Goal: Task Accomplishment & Management: Use online tool/utility

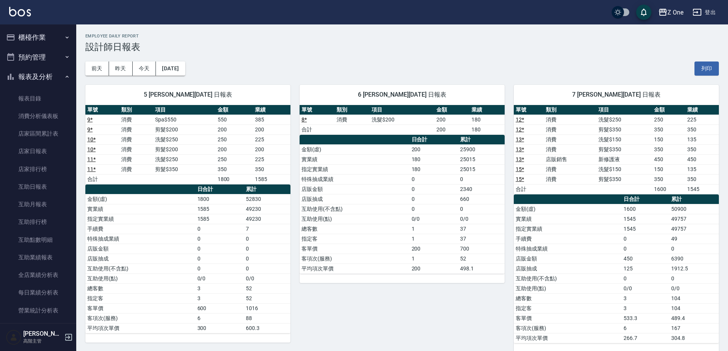
click at [64, 75] on icon "button" at bounding box center [67, 77] width 6 height 6
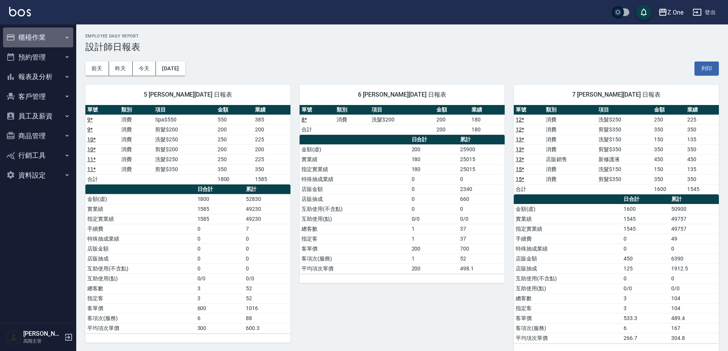
click at [63, 38] on button "櫃檯作業" at bounding box center [38, 37] width 70 height 20
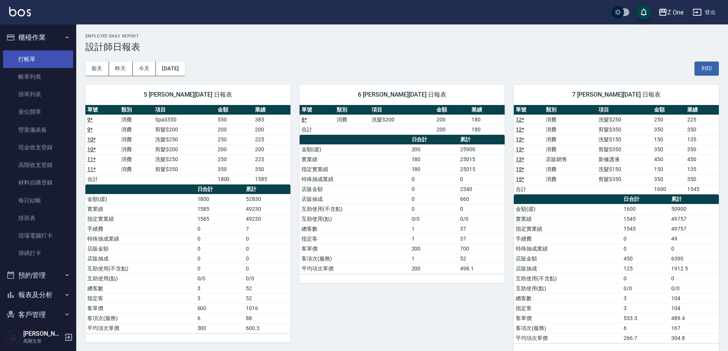
click at [43, 61] on link "打帳單" at bounding box center [38, 59] width 70 height 18
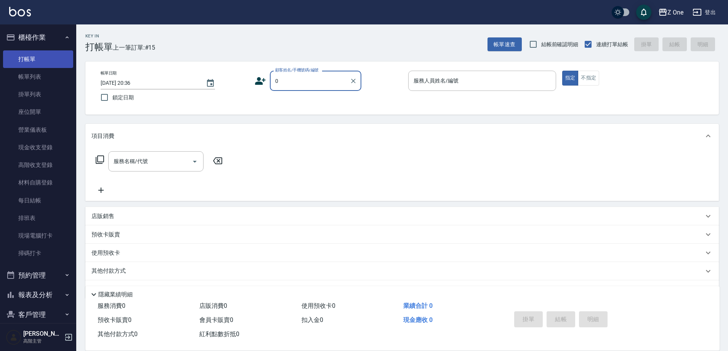
type input "新客人 姓名未設定/0/null"
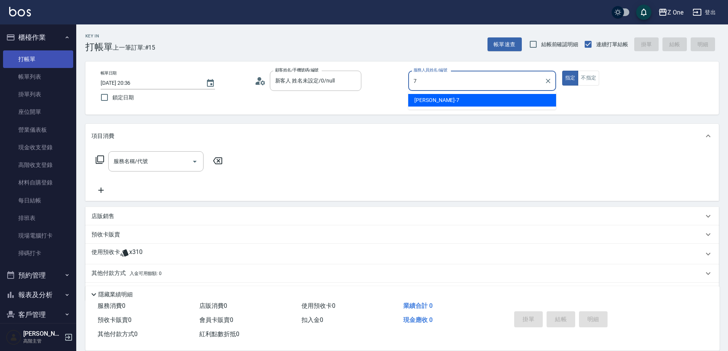
type input "林逸承-7"
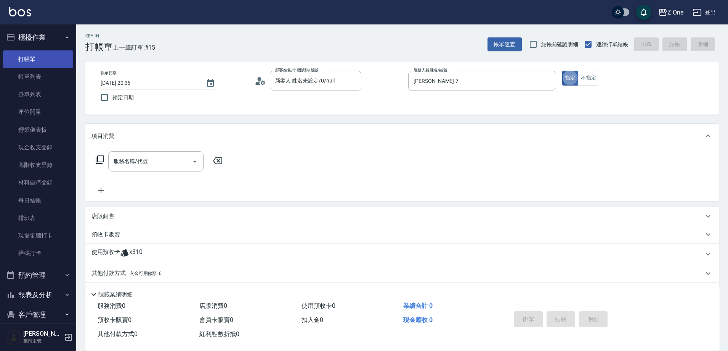
type button "true"
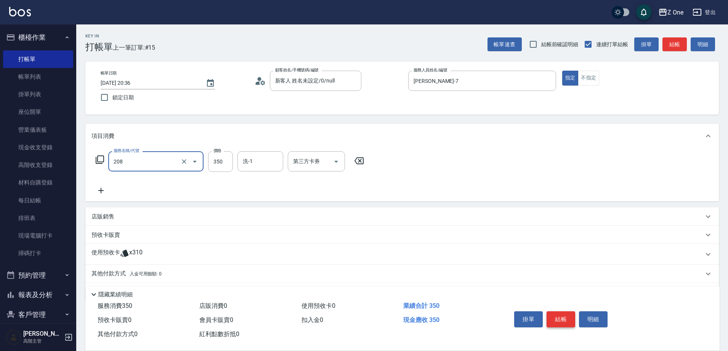
type input "剪髮$350(208)"
click at [560, 314] on button "結帳" at bounding box center [561, 319] width 29 height 16
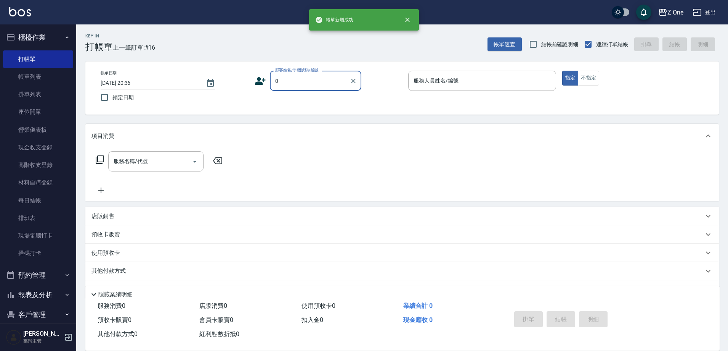
type input "新客人 姓名未設定/0/null"
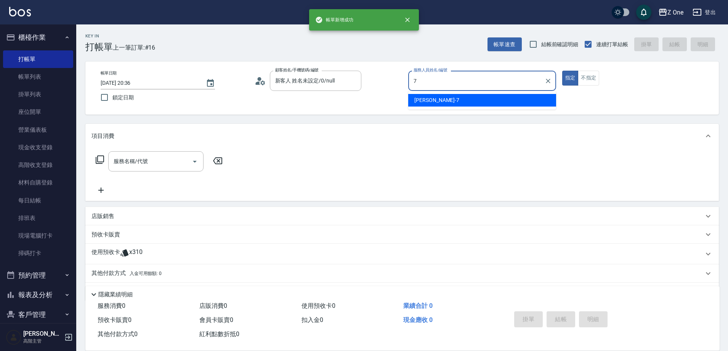
type input "林逸承-7"
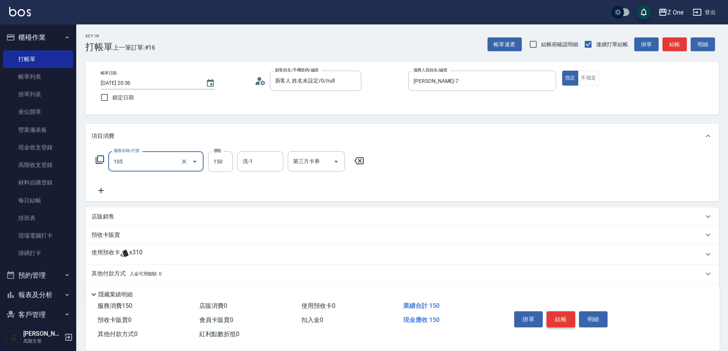
type input "洗髮$150(105)"
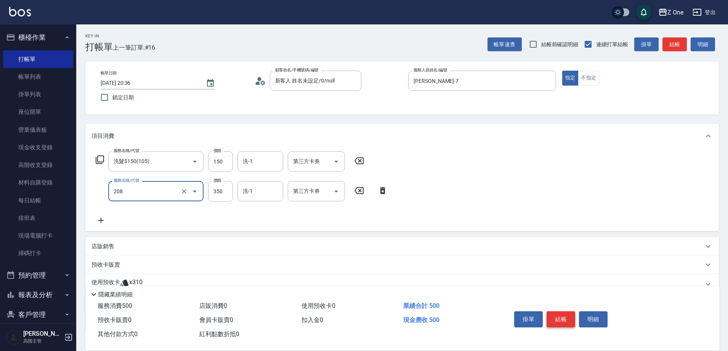
type input "剪髮$350(208)"
click at [560, 314] on button "結帳" at bounding box center [561, 319] width 29 height 16
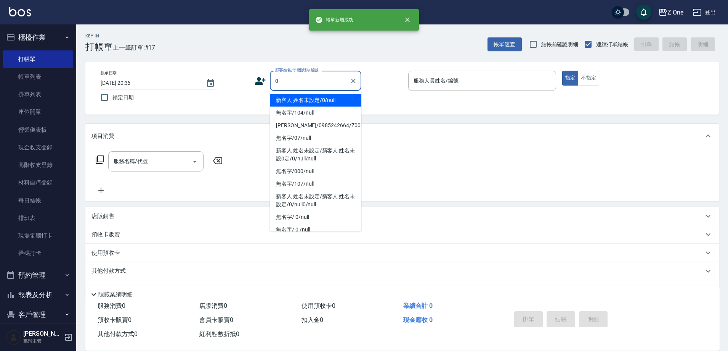
type input "新客人 姓名未設定/0/null"
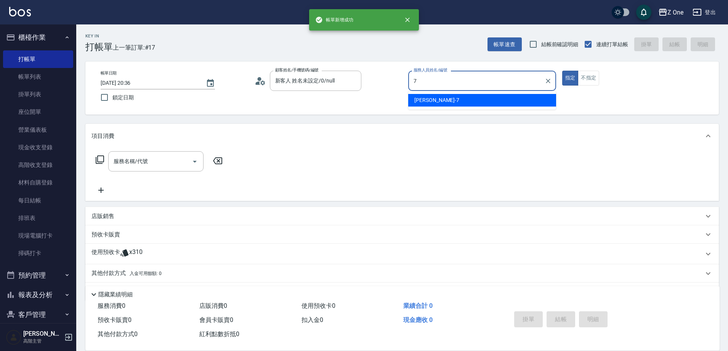
type input "林逸承-7"
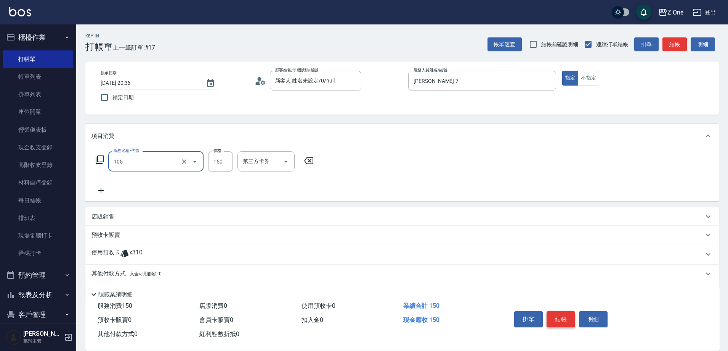
type input "洗髮$150(105)"
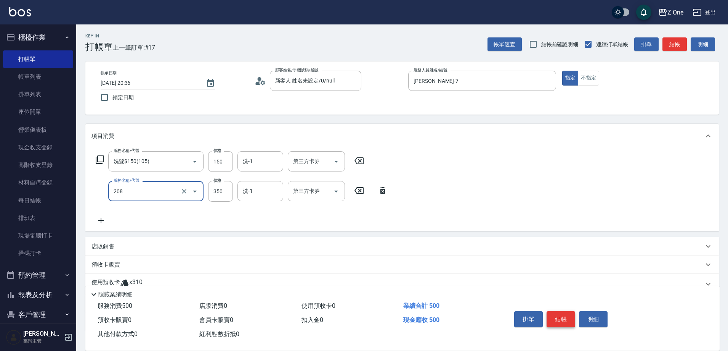
type input "剪髮$350(208)"
click at [560, 314] on button "結帳" at bounding box center [561, 319] width 29 height 16
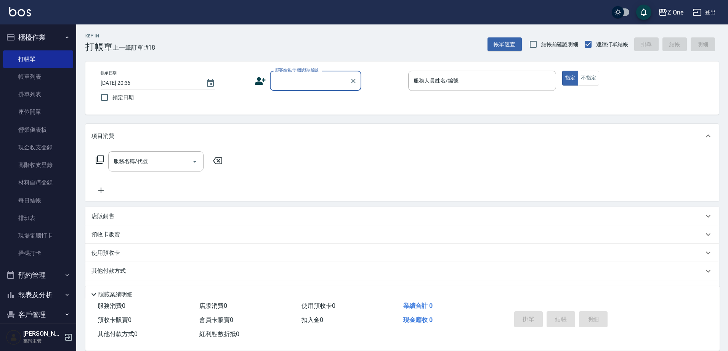
click at [64, 36] on icon "button" at bounding box center [67, 37] width 6 height 6
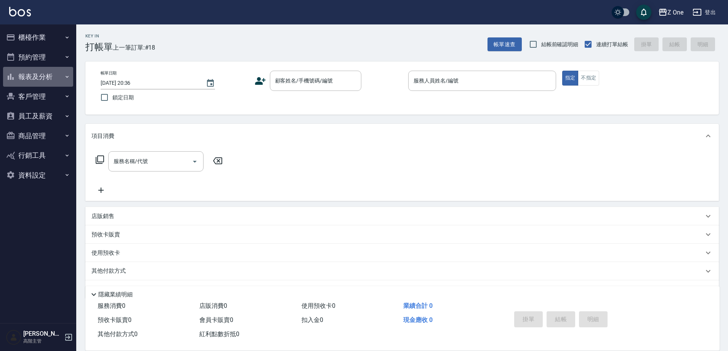
click at [56, 74] on button "報表及分析" at bounding box center [38, 77] width 70 height 20
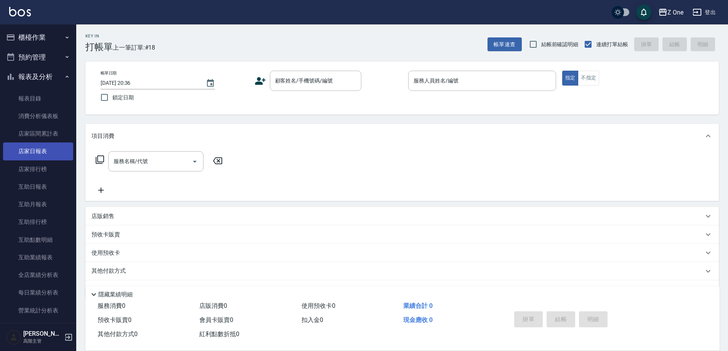
click at [52, 151] on link "店家日報表" at bounding box center [38, 151] width 70 height 18
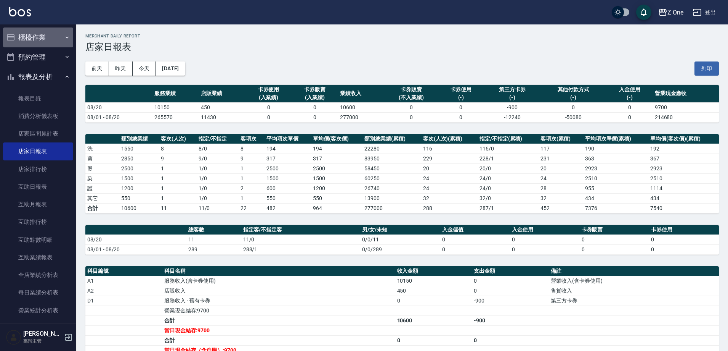
click at [64, 35] on icon "button" at bounding box center [67, 37] width 6 height 6
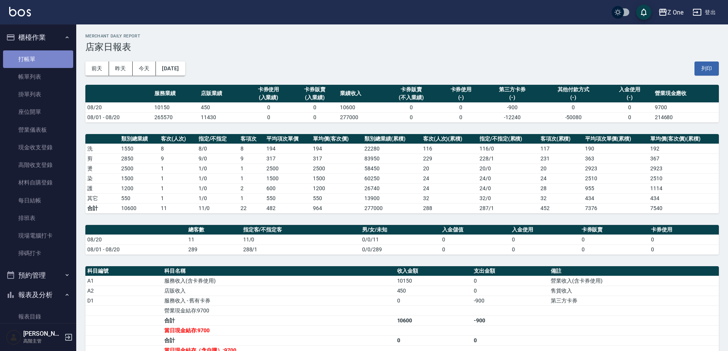
click at [45, 52] on link "打帳單" at bounding box center [38, 59] width 70 height 18
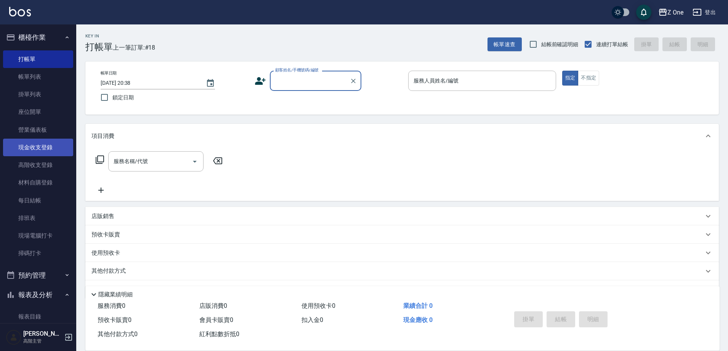
click at [47, 145] on link "現金收支登錄" at bounding box center [38, 147] width 70 height 18
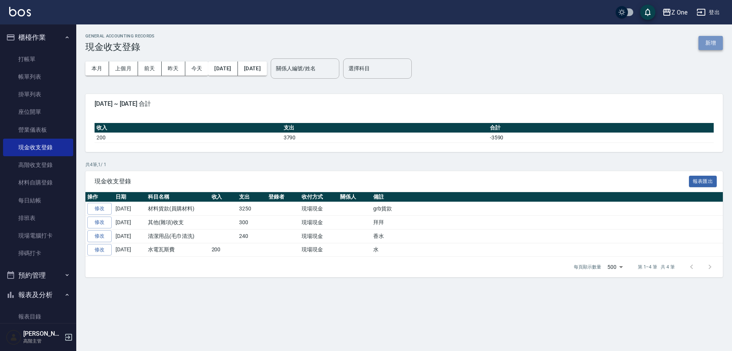
click at [714, 44] on button "新增" at bounding box center [711, 43] width 24 height 14
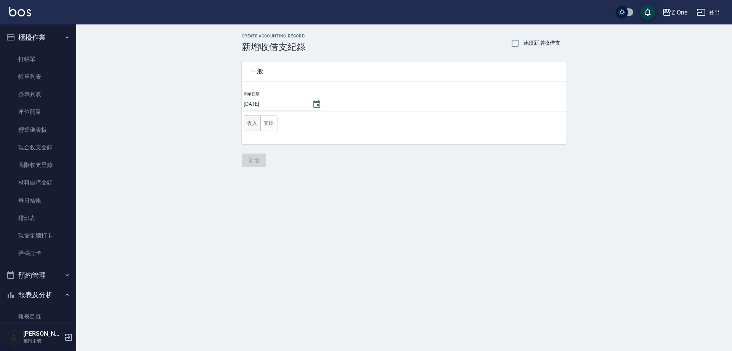
click at [249, 127] on button "收入" at bounding box center [252, 123] width 17 height 16
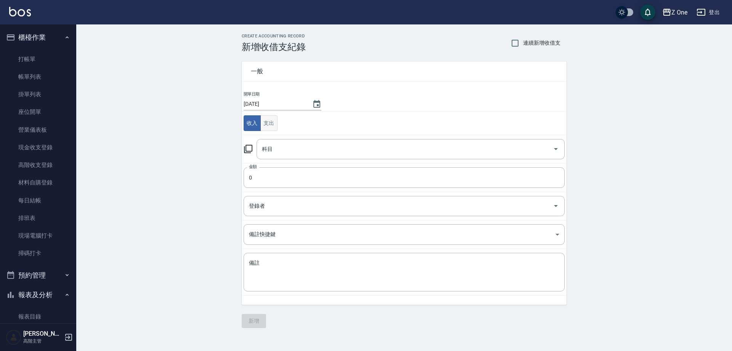
click at [267, 126] on button "支出" at bounding box center [268, 123] width 17 height 16
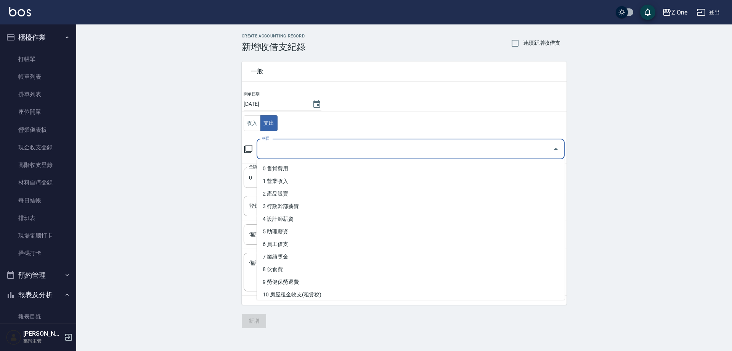
click at [286, 151] on input "科目" at bounding box center [405, 148] width 290 height 13
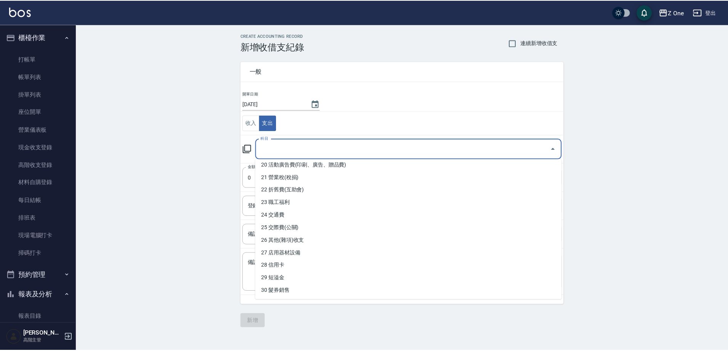
scroll to position [267, 0]
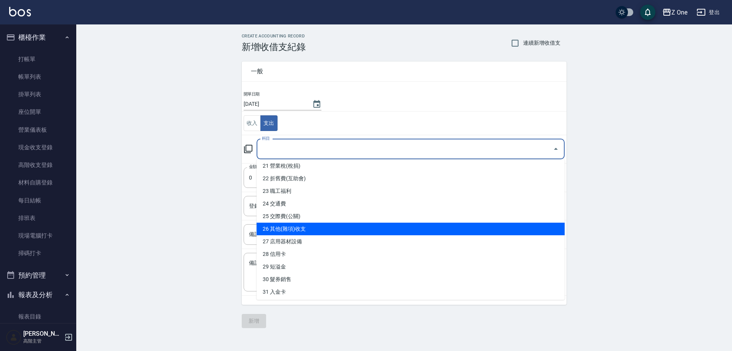
click at [297, 231] on li "26 其他(雜項)收支" at bounding box center [411, 228] width 308 height 13
type input "26 其他(雜項)收支"
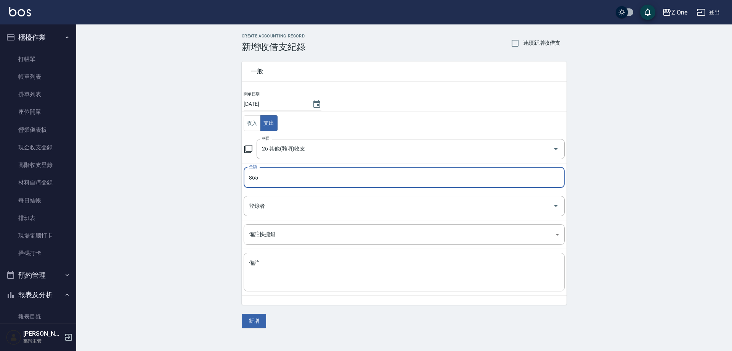
type input "865"
click at [292, 272] on textarea "備註" at bounding box center [404, 272] width 310 height 26
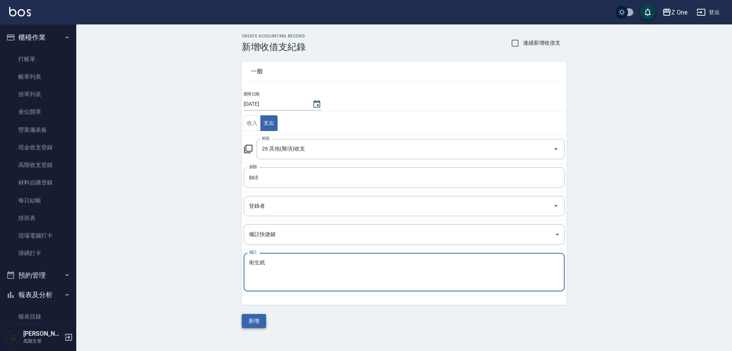
type textarea "衛生紙"
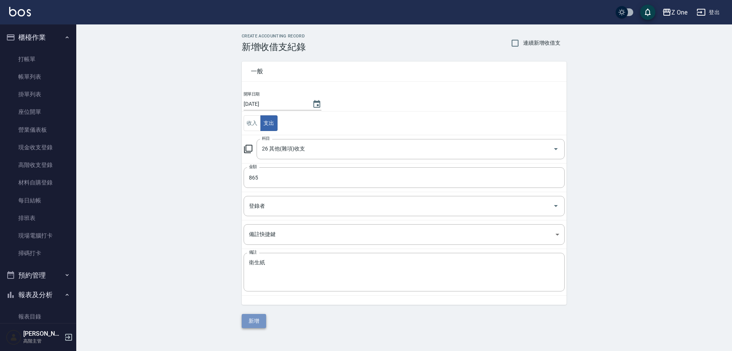
click at [260, 323] on button "新增" at bounding box center [254, 321] width 24 height 14
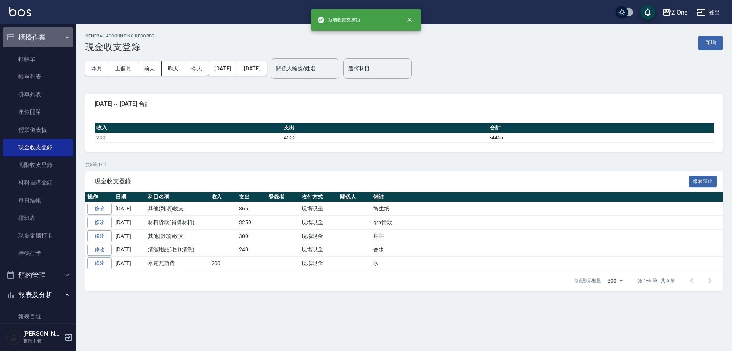
click at [60, 38] on button "櫃檯作業" at bounding box center [38, 37] width 70 height 20
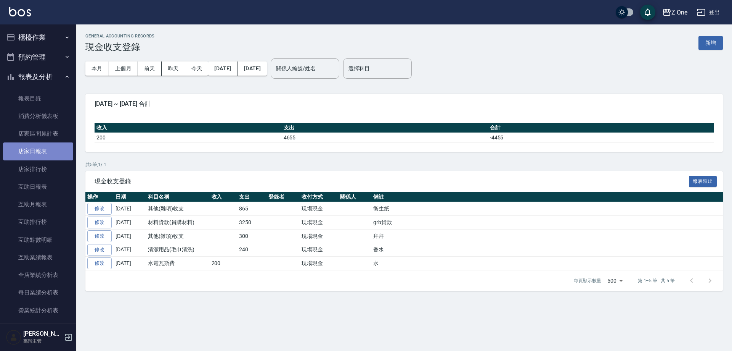
click at [52, 150] on link "店家日報表" at bounding box center [38, 151] width 70 height 18
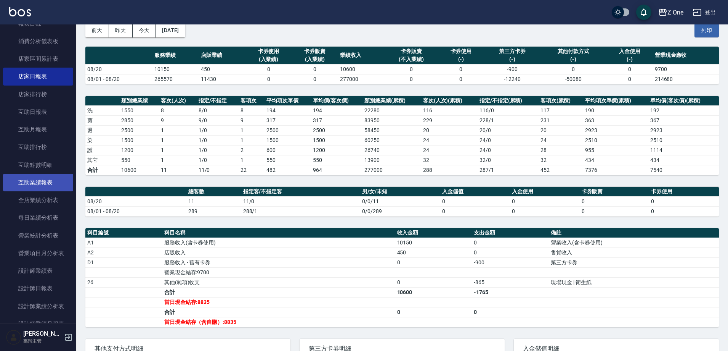
scroll to position [76, 0]
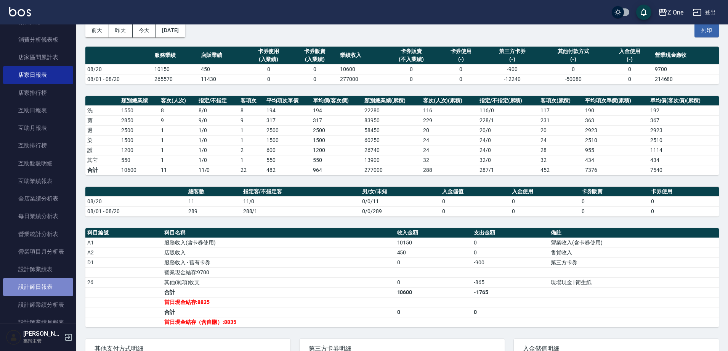
click at [43, 287] on link "設計師日報表" at bounding box center [38, 287] width 70 height 18
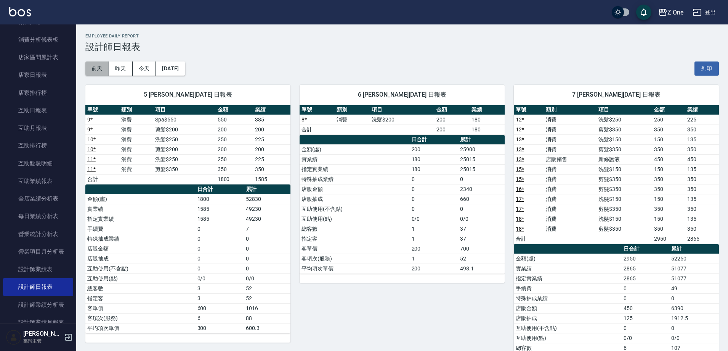
click at [106, 69] on button "前天" at bounding box center [97, 68] width 24 height 14
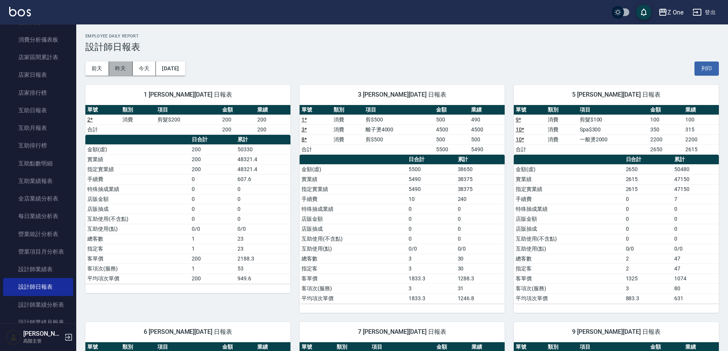
click at [125, 68] on button "昨天" at bounding box center [121, 68] width 24 height 14
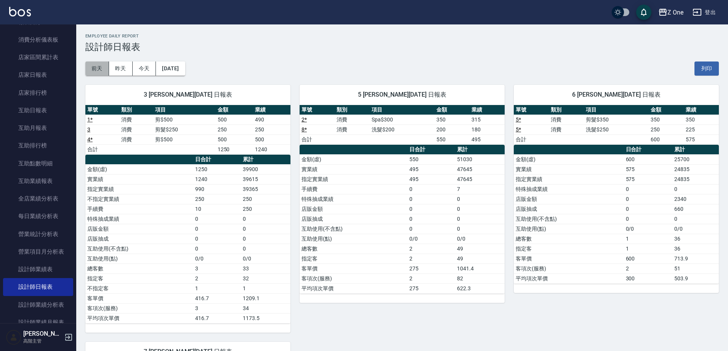
click at [96, 67] on button "前天" at bounding box center [97, 68] width 24 height 14
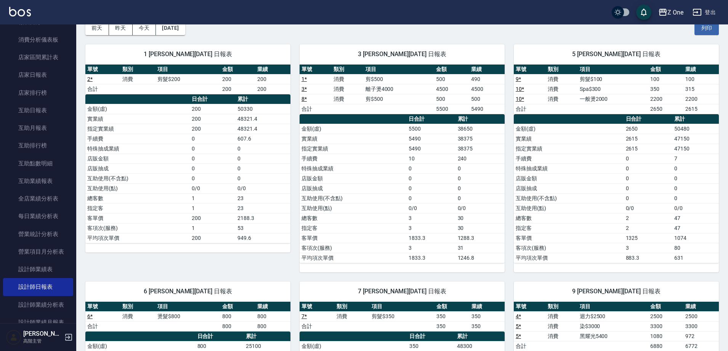
scroll to position [38, 0]
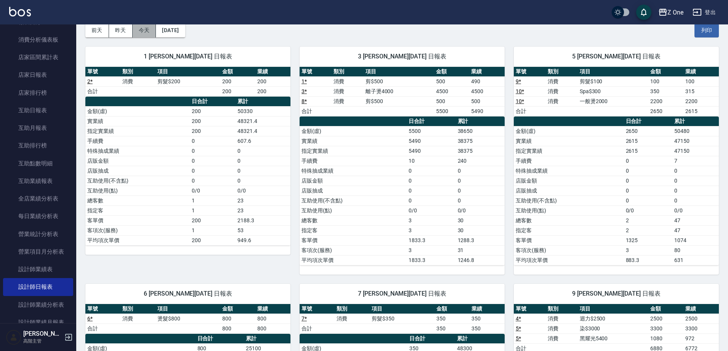
click at [146, 30] on button "今天" at bounding box center [145, 30] width 24 height 14
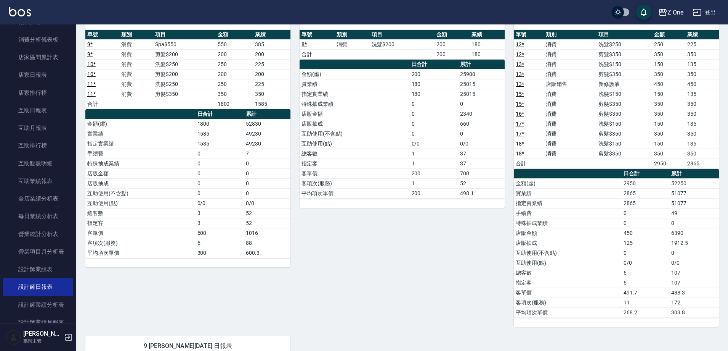
scroll to position [76, 0]
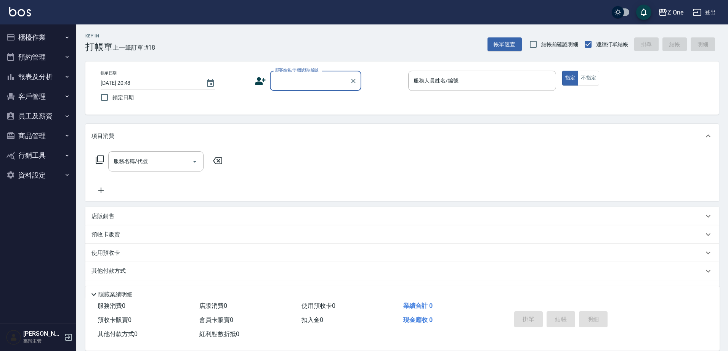
click at [60, 73] on button "報表及分析" at bounding box center [38, 77] width 70 height 20
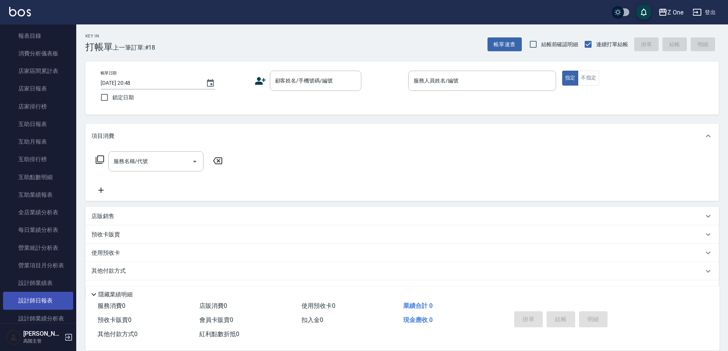
scroll to position [76, 0]
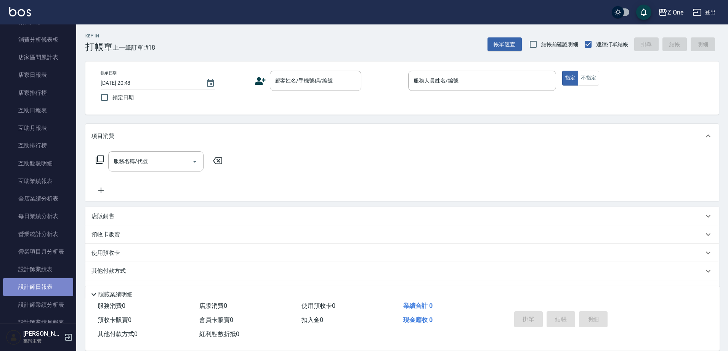
click at [47, 287] on link "設計師日報表" at bounding box center [38, 287] width 70 height 18
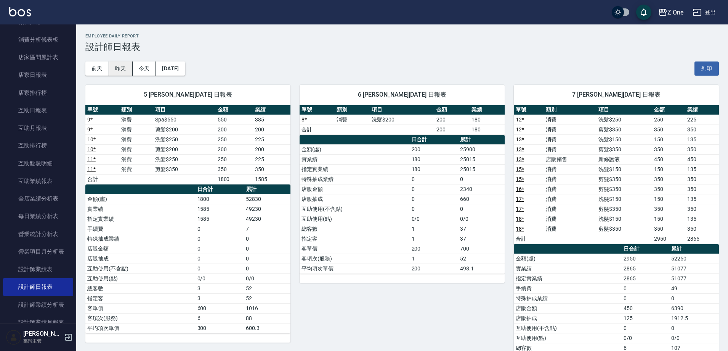
click at [115, 68] on button "昨天" at bounding box center [121, 68] width 24 height 14
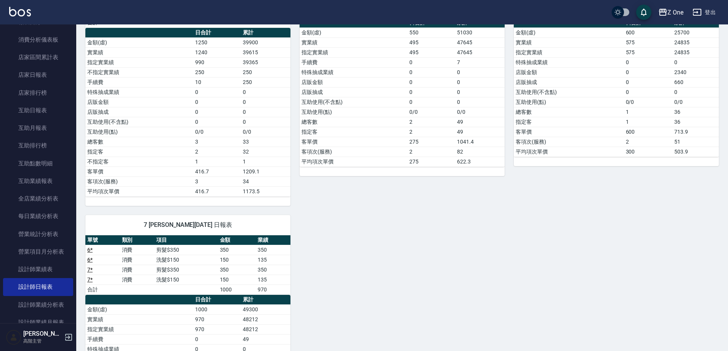
scroll to position [123, 0]
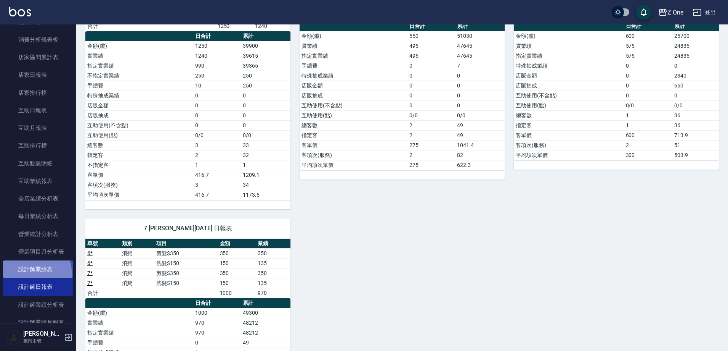
click at [20, 275] on link "設計師業績表" at bounding box center [38, 269] width 70 height 18
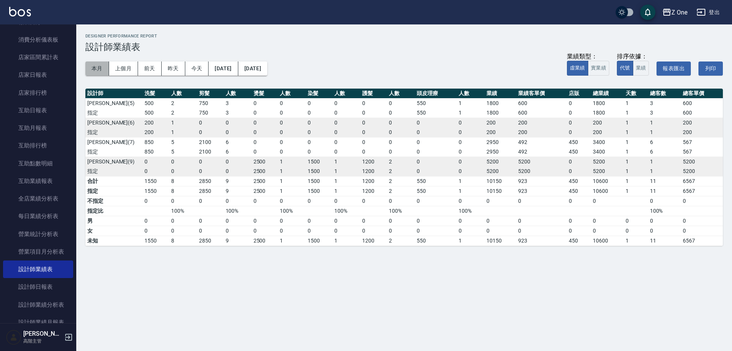
click at [101, 71] on button "本月" at bounding box center [97, 68] width 24 height 14
